Goal: Task Accomplishment & Management: Use online tool/utility

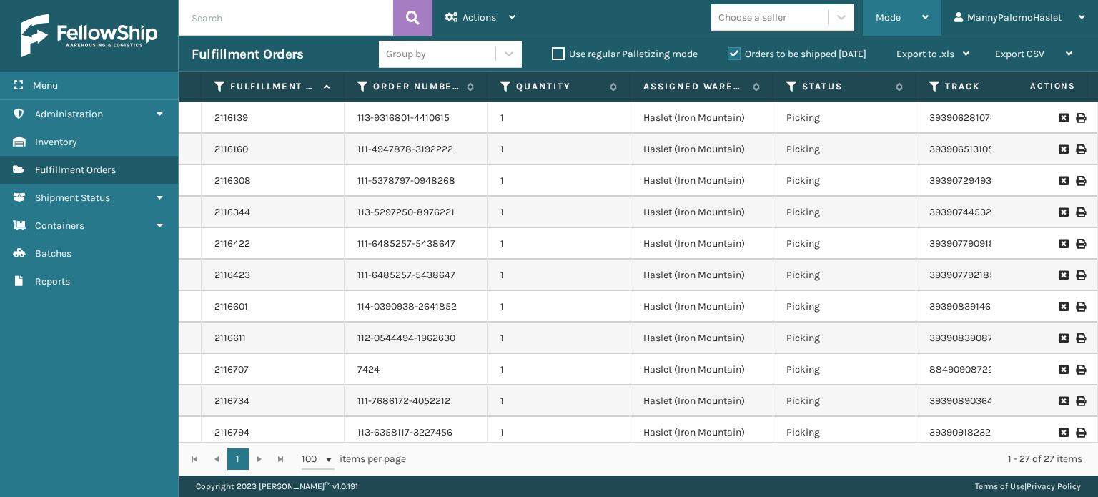
click at [891, 15] on span "Mode" at bounding box center [887, 17] width 25 height 12
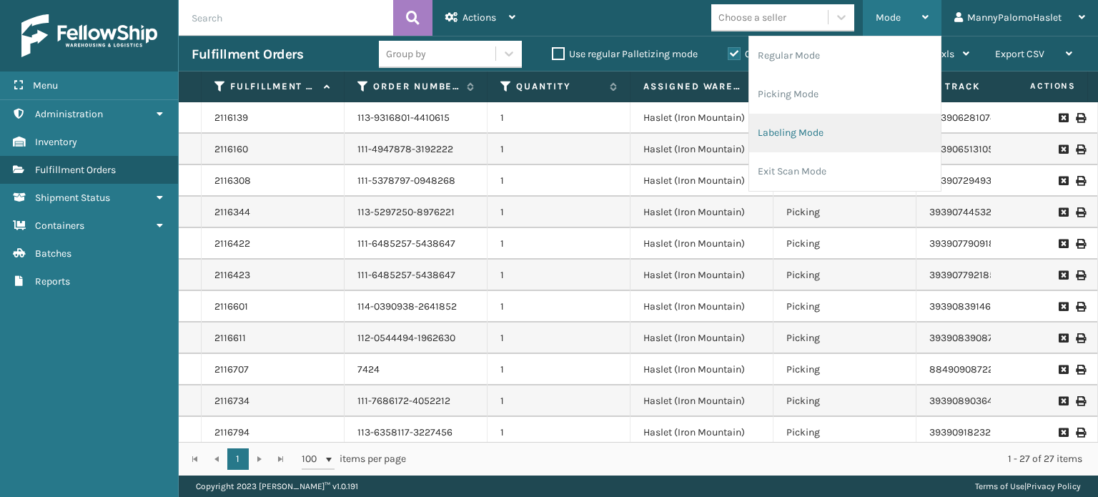
click at [795, 127] on li "Labeling Mode" at bounding box center [845, 133] width 192 height 39
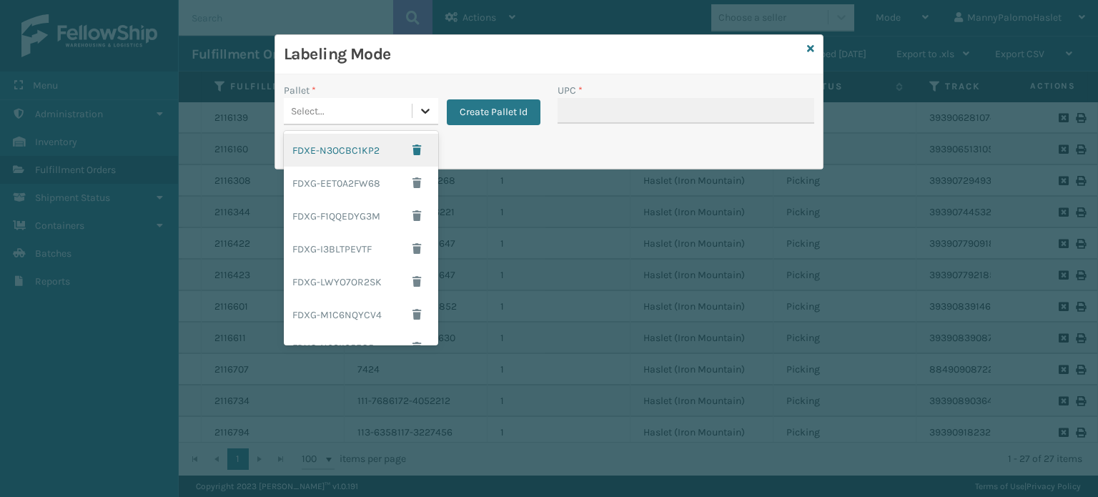
click at [424, 114] on icon at bounding box center [425, 111] width 14 height 14
click at [352, 145] on div "FDXE-N3OCBC1KP2" at bounding box center [361, 150] width 154 height 33
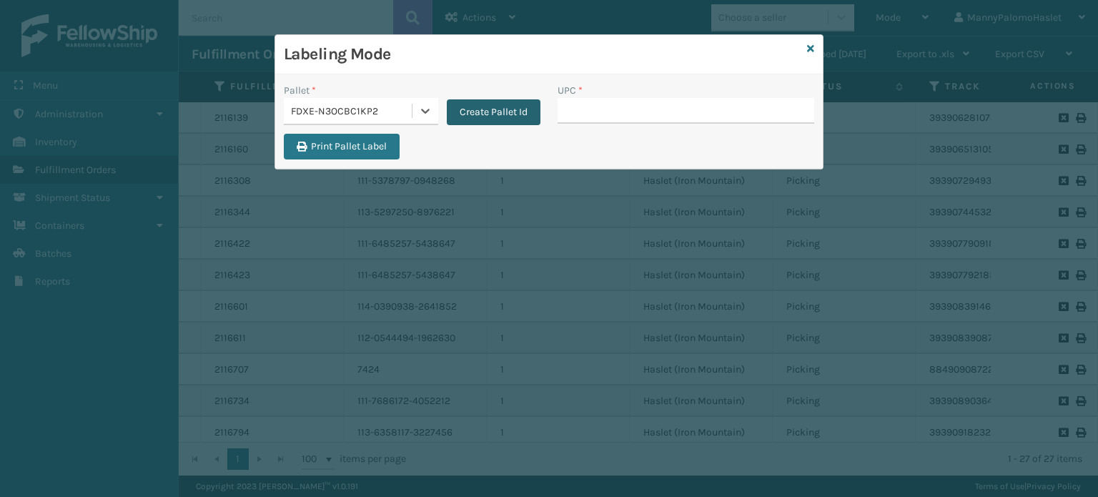
click at [472, 105] on button "Create Pallet Id" at bounding box center [494, 112] width 94 height 26
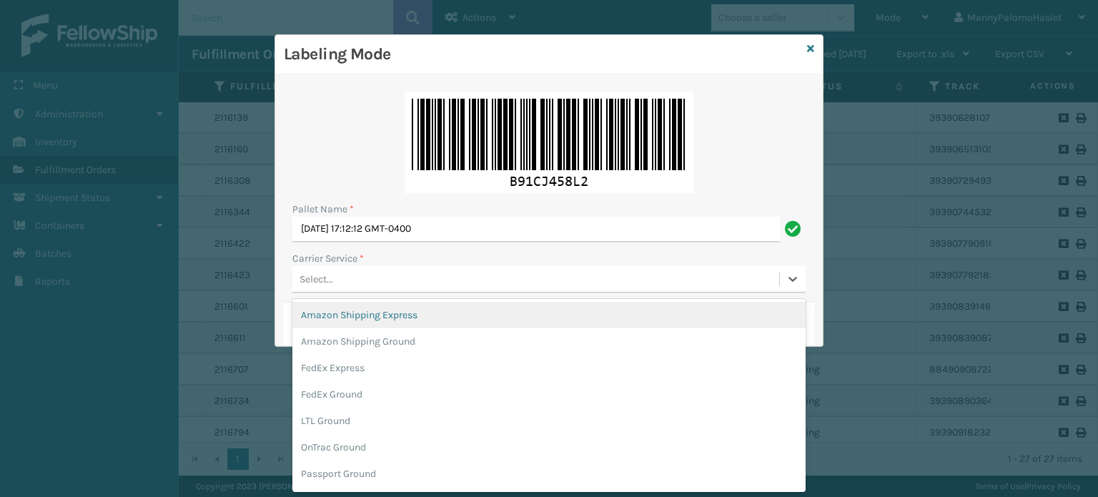
click at [423, 285] on div "Select..." at bounding box center [535, 279] width 487 height 24
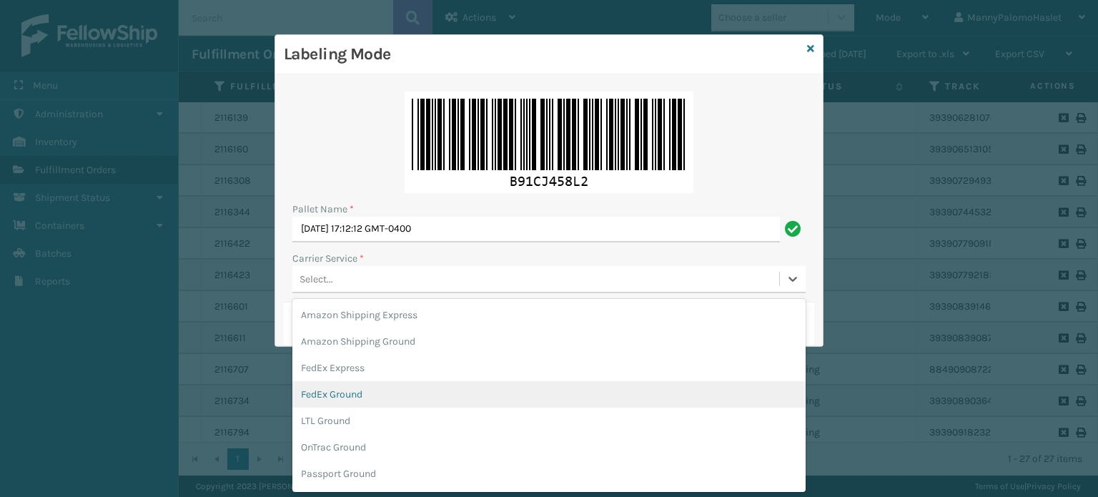
click at [414, 385] on div "FedEx Ground" at bounding box center [548, 394] width 513 height 26
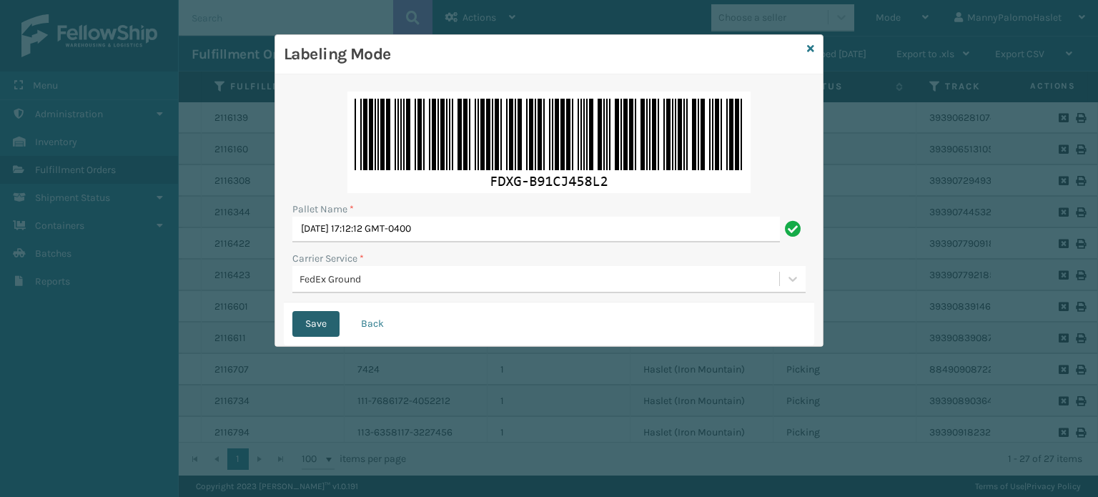
click at [324, 329] on button "Save" at bounding box center [315, 324] width 47 height 26
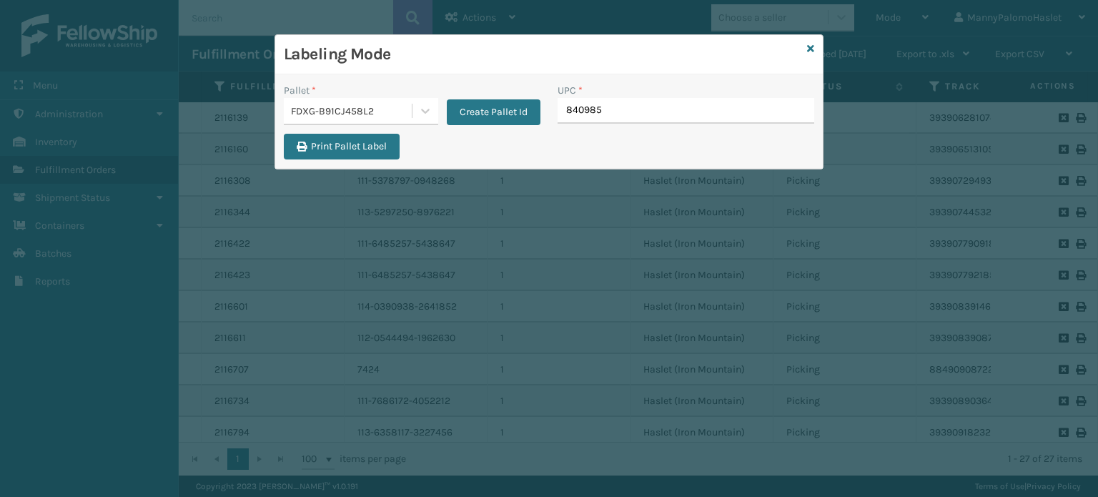
type input "8409851"
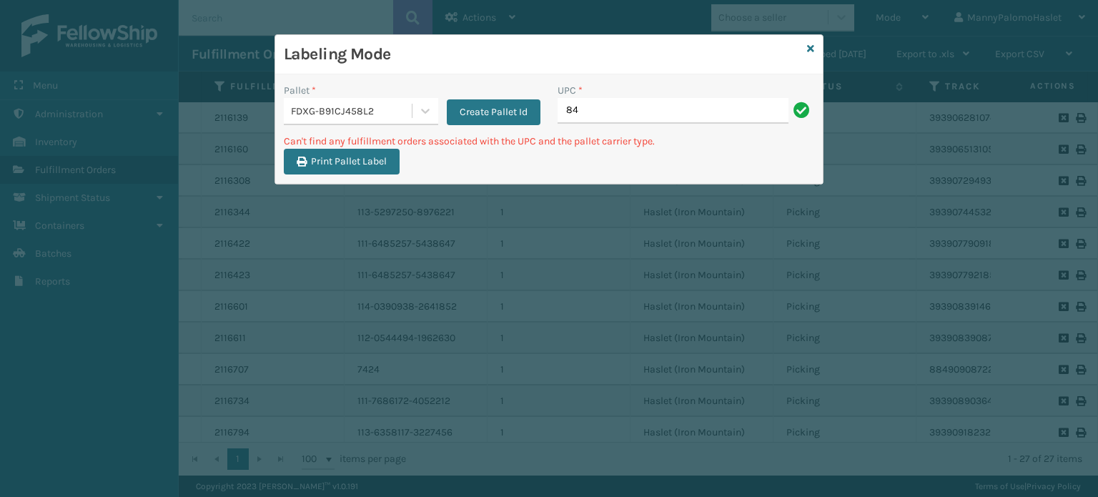
type input "8"
drag, startPoint x: 565, startPoint y: 111, endPoint x: 656, endPoint y: 109, distance: 91.5
click at [656, 109] on input "MIL-HK612-6" at bounding box center [672, 111] width 231 height 26
type input "MIL-HK612-6"
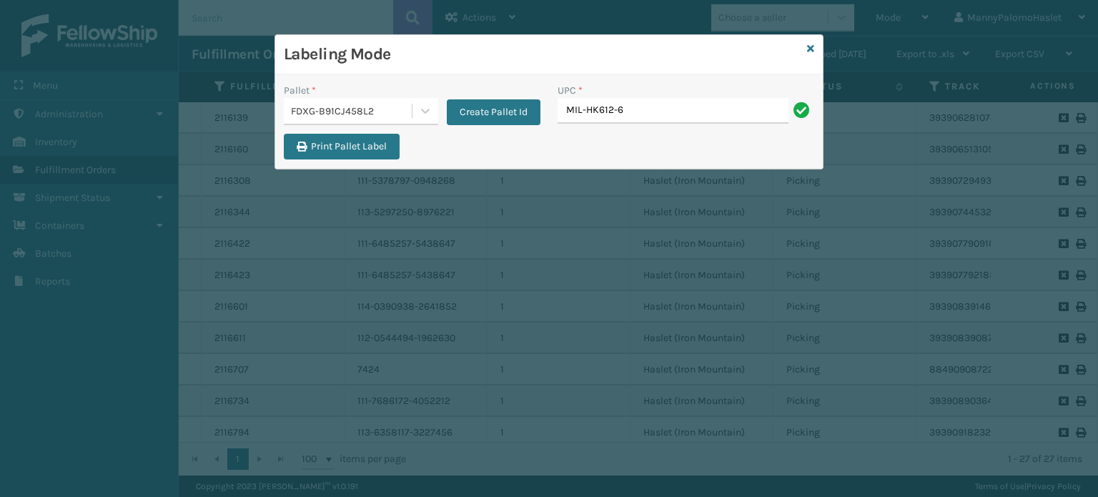
type input "MIL-HK612-6"
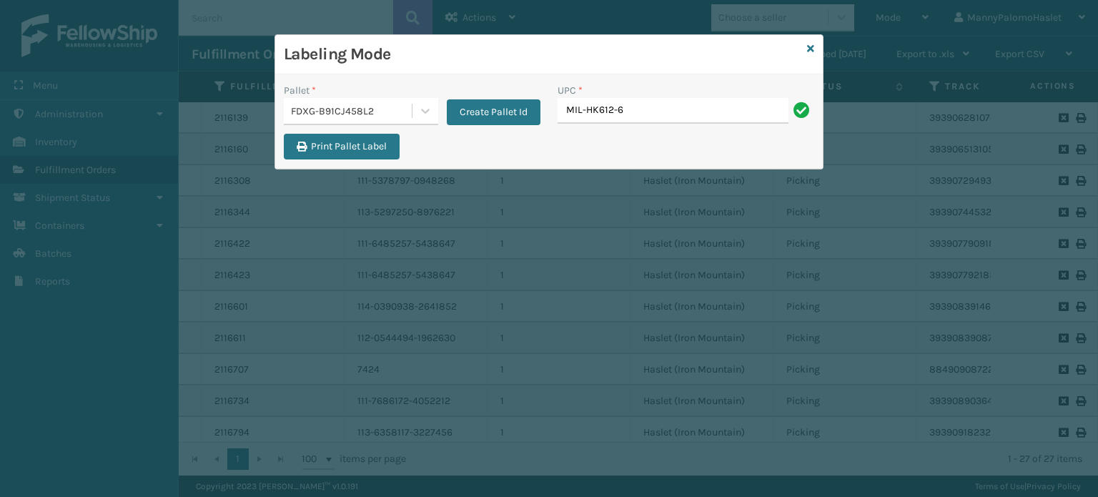
type input "MIL-HK612-6"
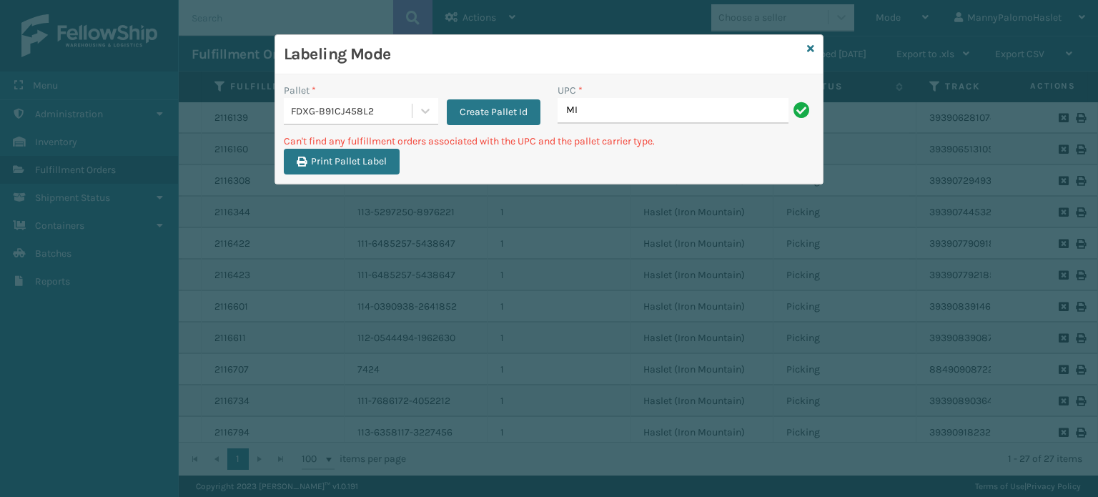
type input "M"
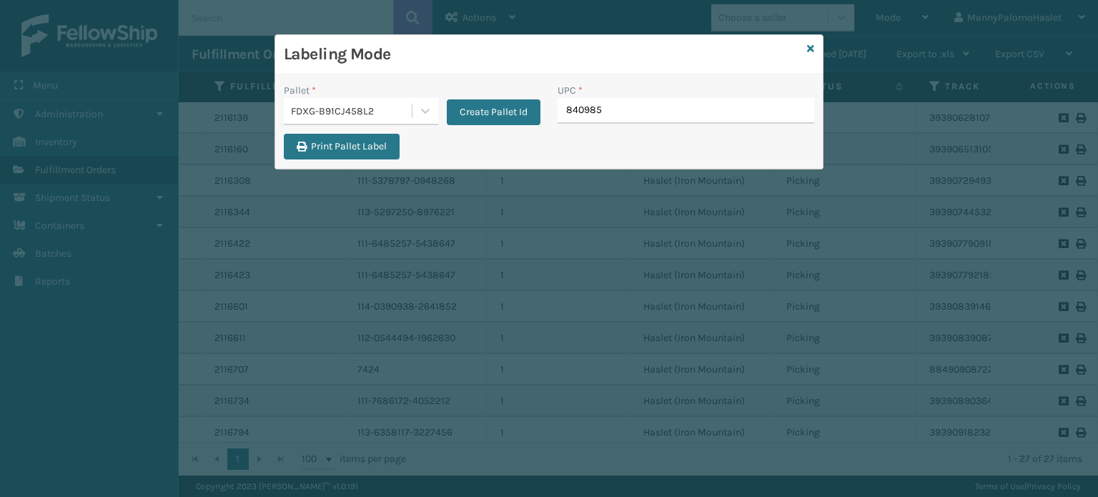
type input "8409851"
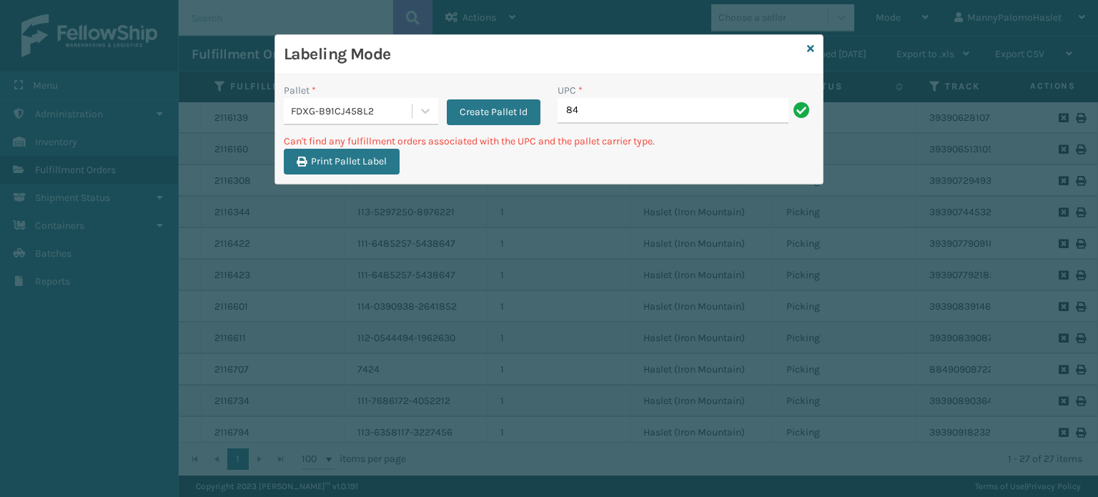
type input "8"
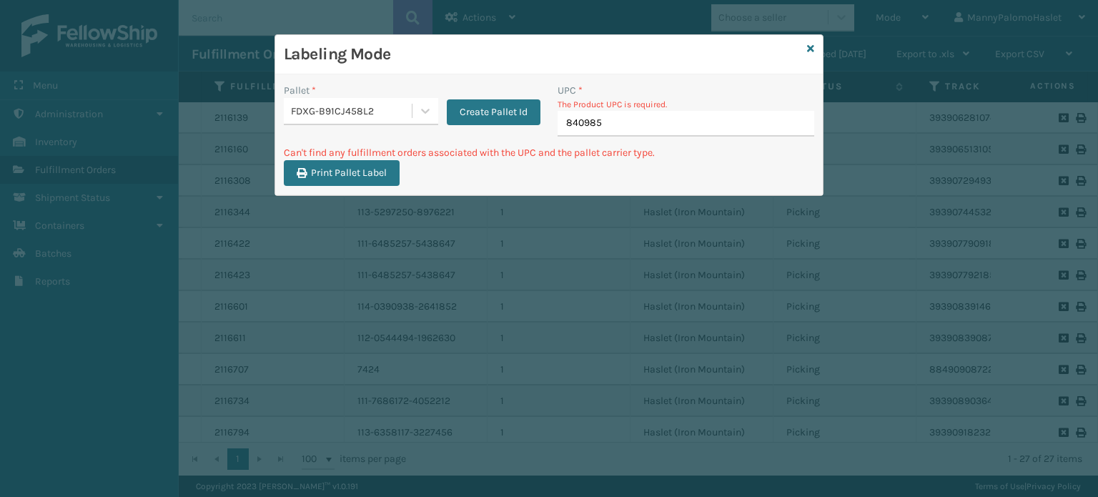
type input "8409851"
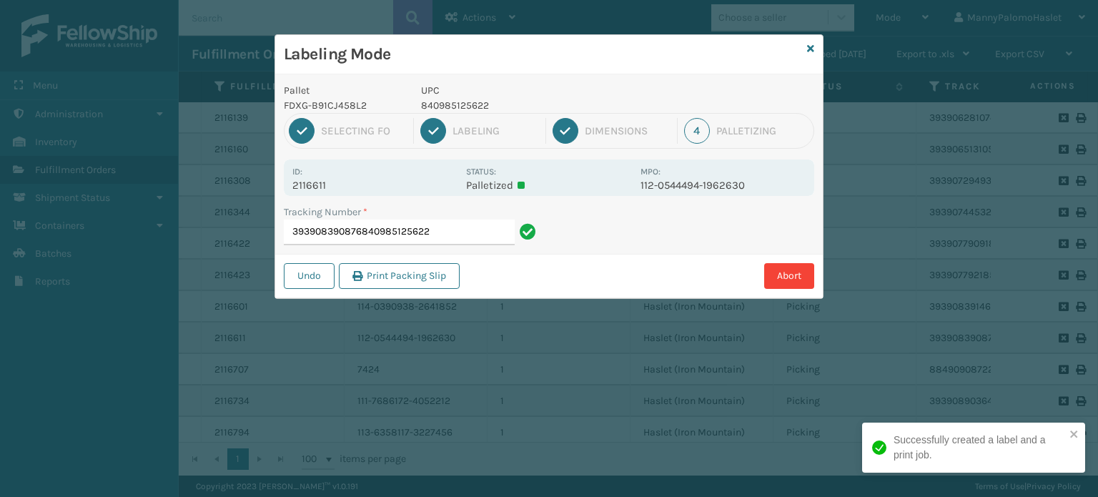
type input "393908390876840985125622"
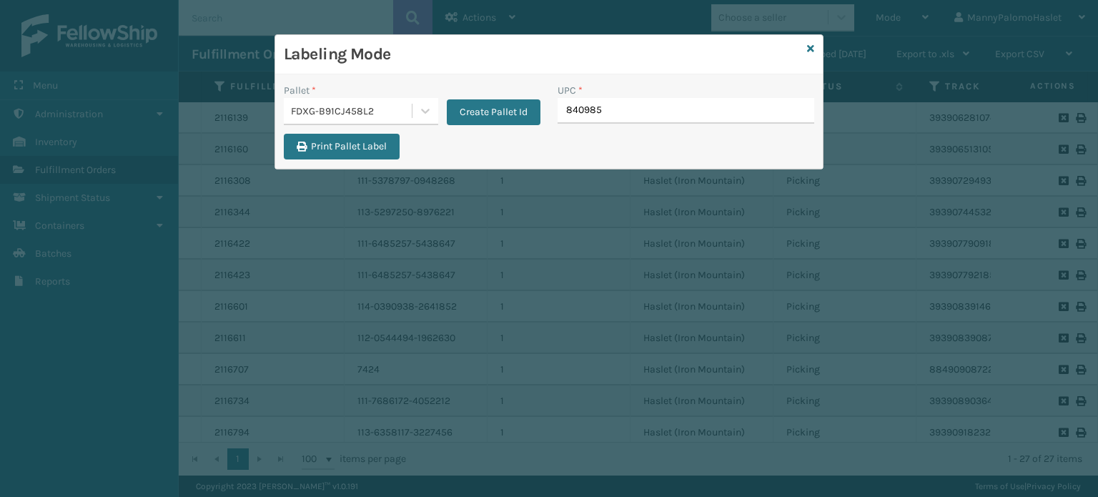
type input "8409851"
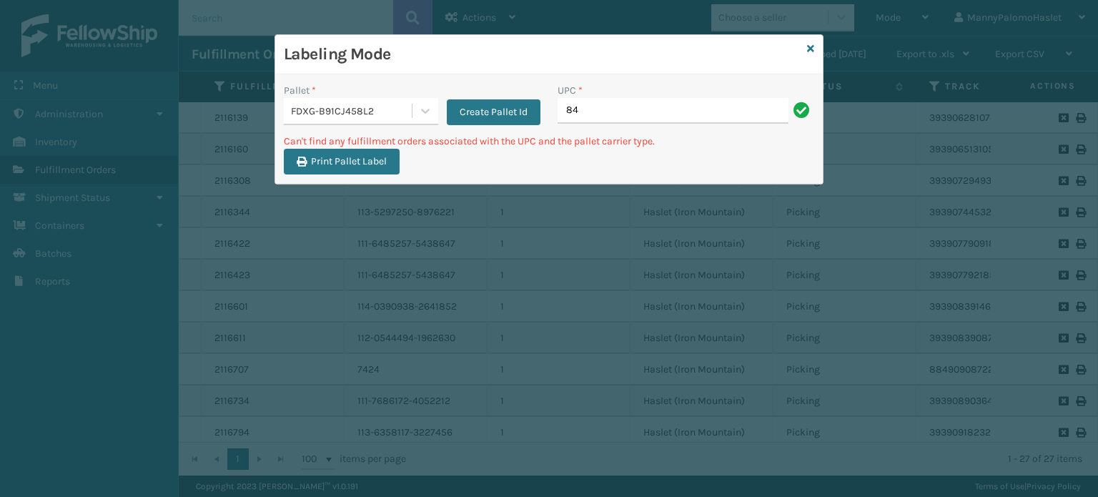
type input "8"
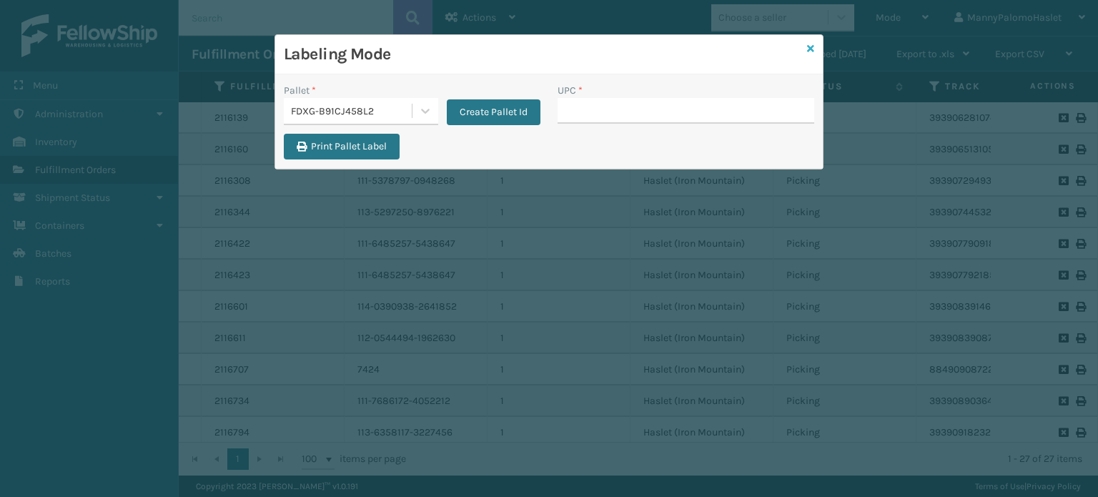
click at [810, 47] on icon at bounding box center [810, 49] width 7 height 10
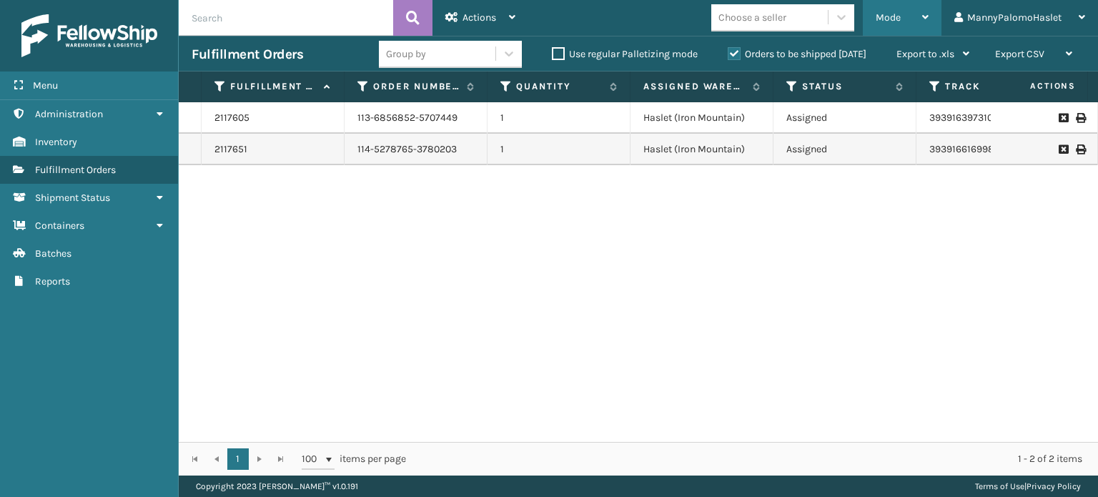
click at [914, 22] on div "Mode" at bounding box center [901, 18] width 53 height 36
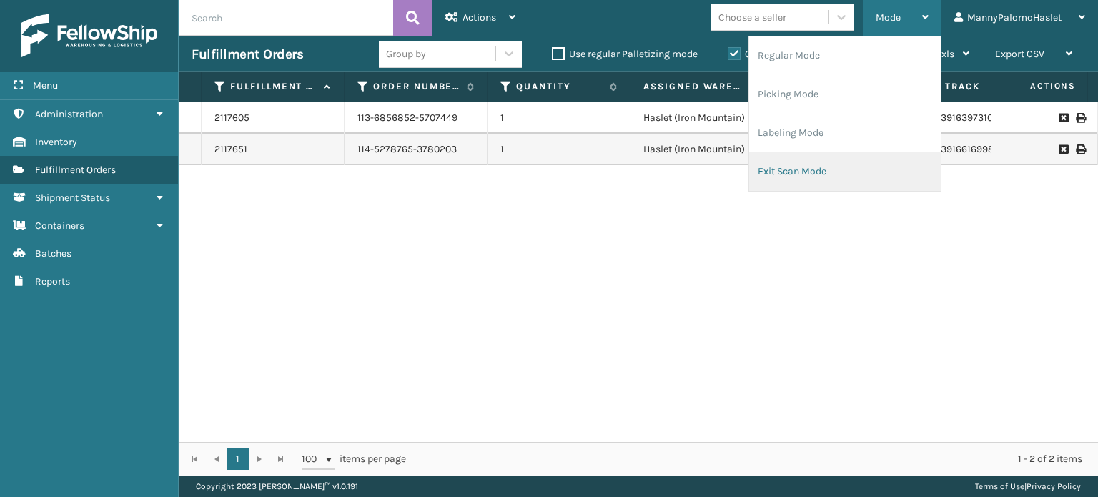
click at [816, 171] on li "Exit Scan Mode" at bounding box center [845, 171] width 192 height 39
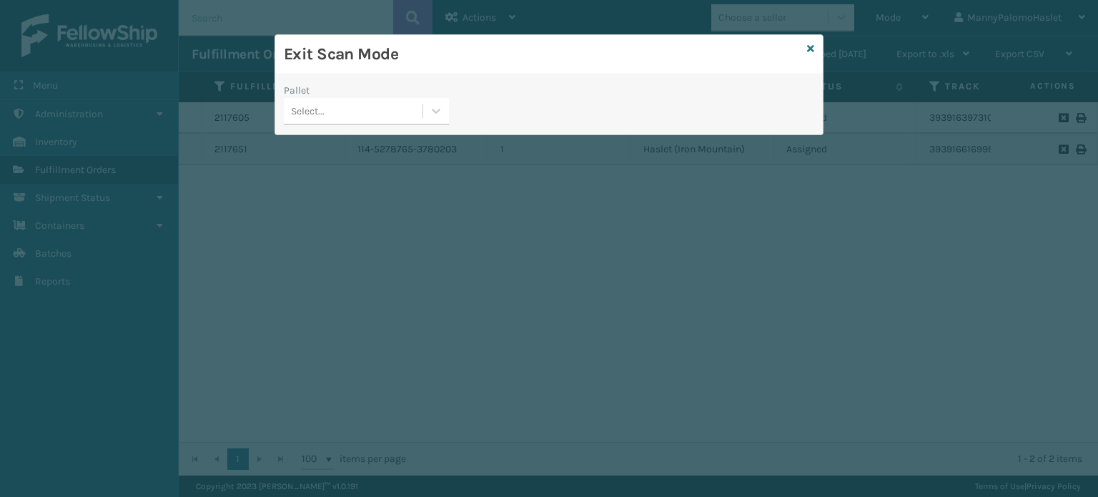
click at [372, 111] on div "Select..." at bounding box center [353, 111] width 139 height 24
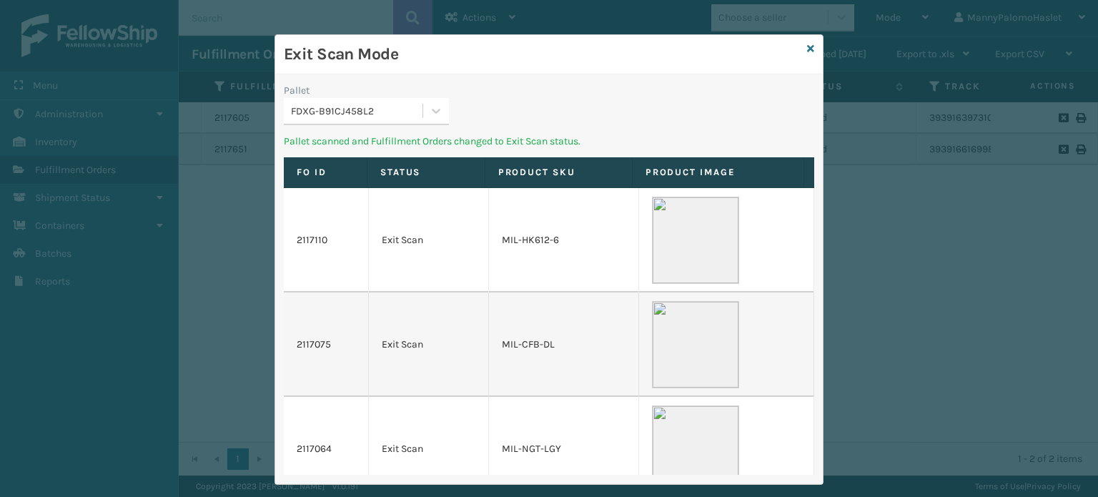
click at [372, 111] on div "FDXG-B91CJ458L2" at bounding box center [357, 111] width 133 height 15
